Goal: Information Seeking & Learning: Learn about a topic

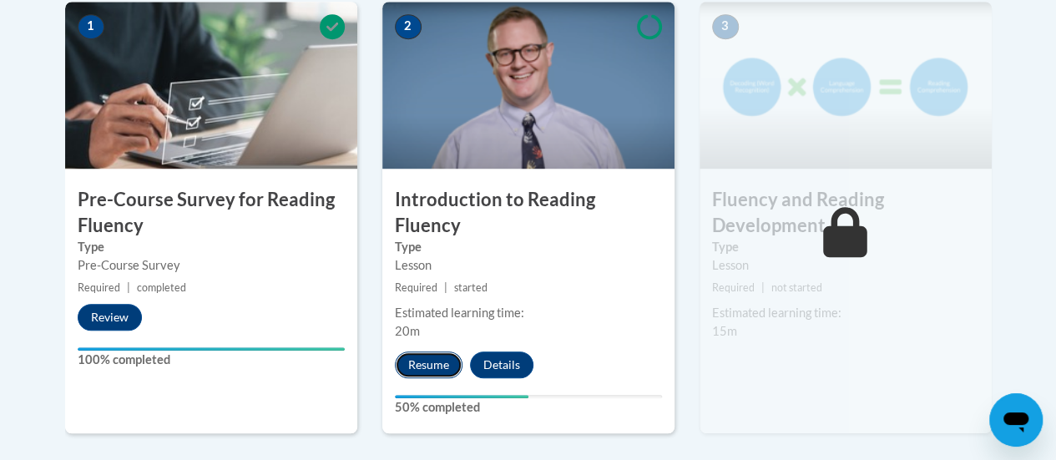
click at [408, 351] on button "Resume" at bounding box center [429, 364] width 68 height 27
